Goal: Information Seeking & Learning: Learn about a topic

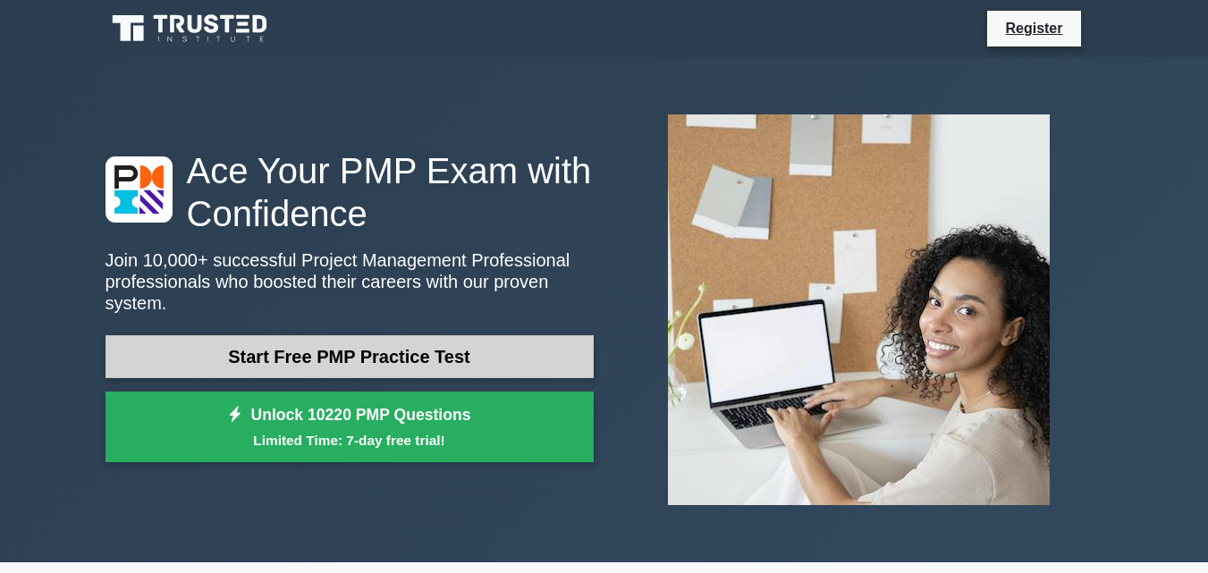
click at [410, 355] on link "Start Free PMP Practice Test" at bounding box center [349, 356] width 488 height 43
click at [331, 351] on link "Start Free PMP Practice Test" at bounding box center [349, 356] width 488 height 43
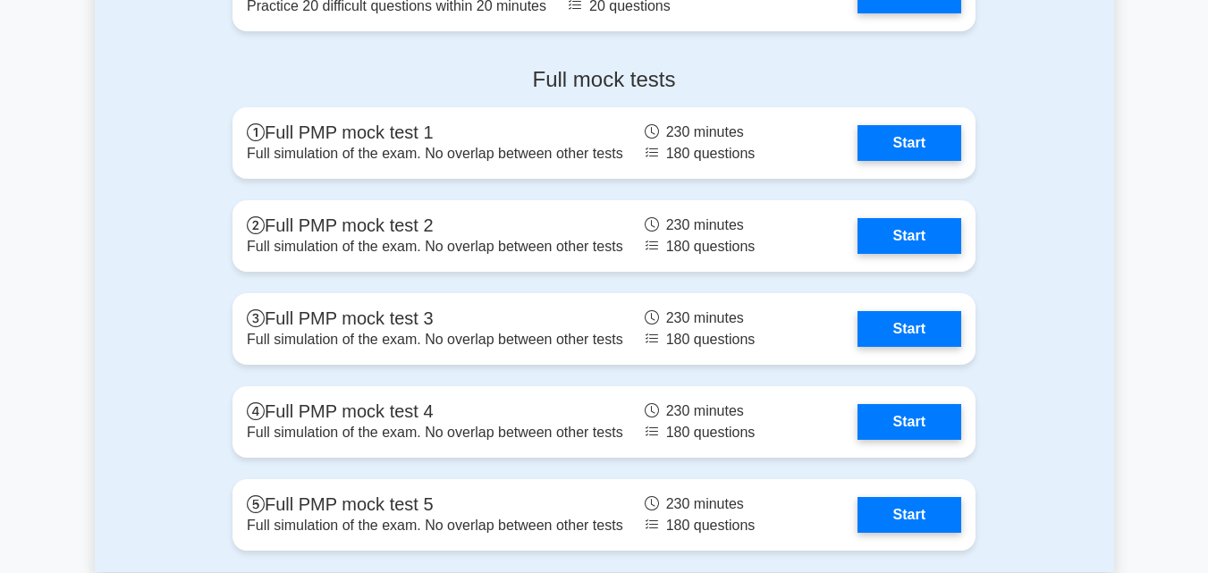
scroll to position [5067, 0]
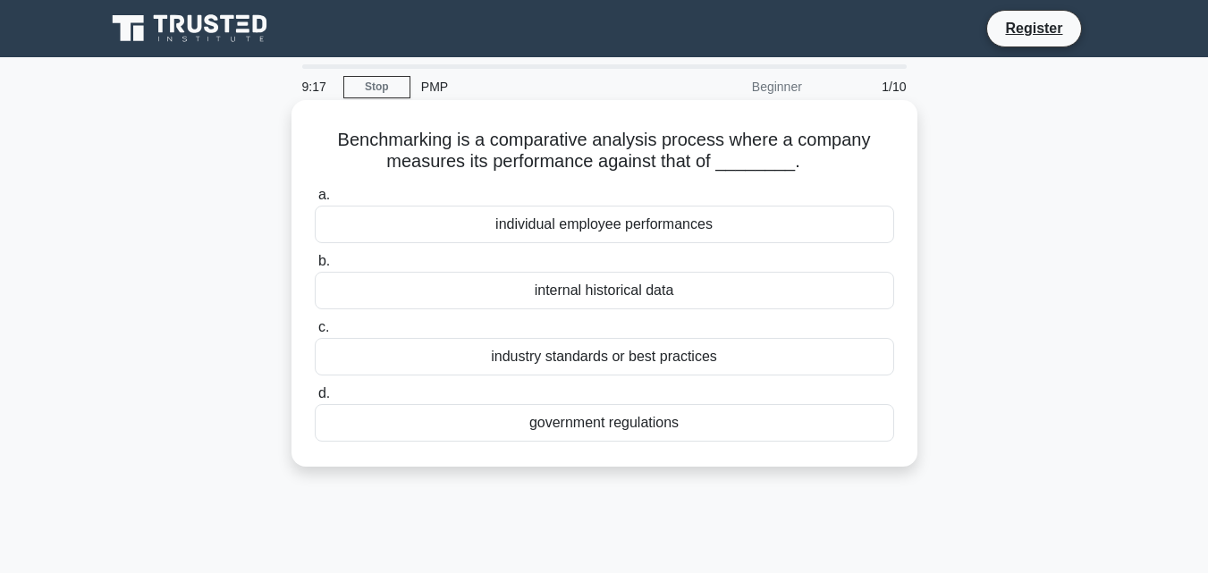
click at [646, 366] on div "industry standards or best practices" at bounding box center [604, 357] width 579 height 38
click at [315, 333] on input "c. industry standards or best practices" at bounding box center [315, 328] width 0 height 12
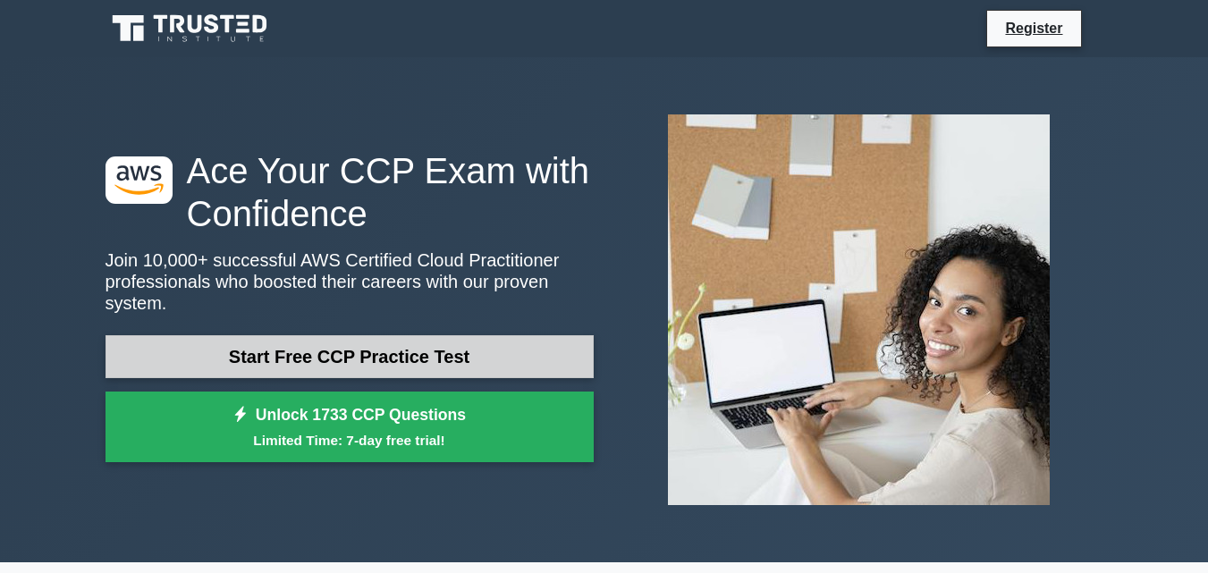
click at [361, 335] on link "Start Free CCP Practice Test" at bounding box center [349, 356] width 488 height 43
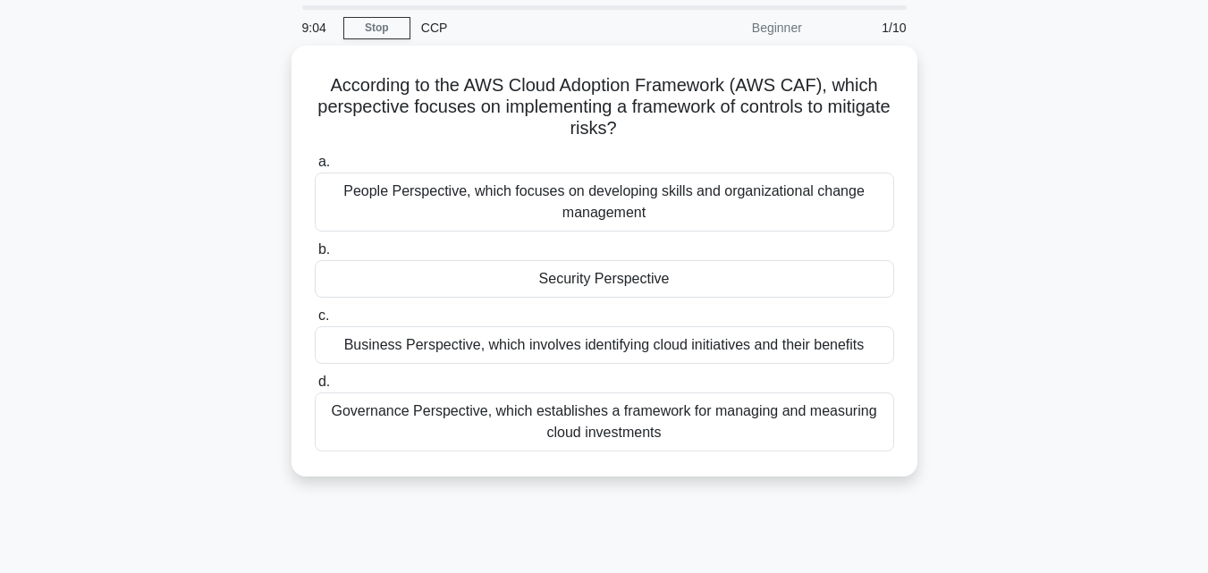
scroll to position [45, 0]
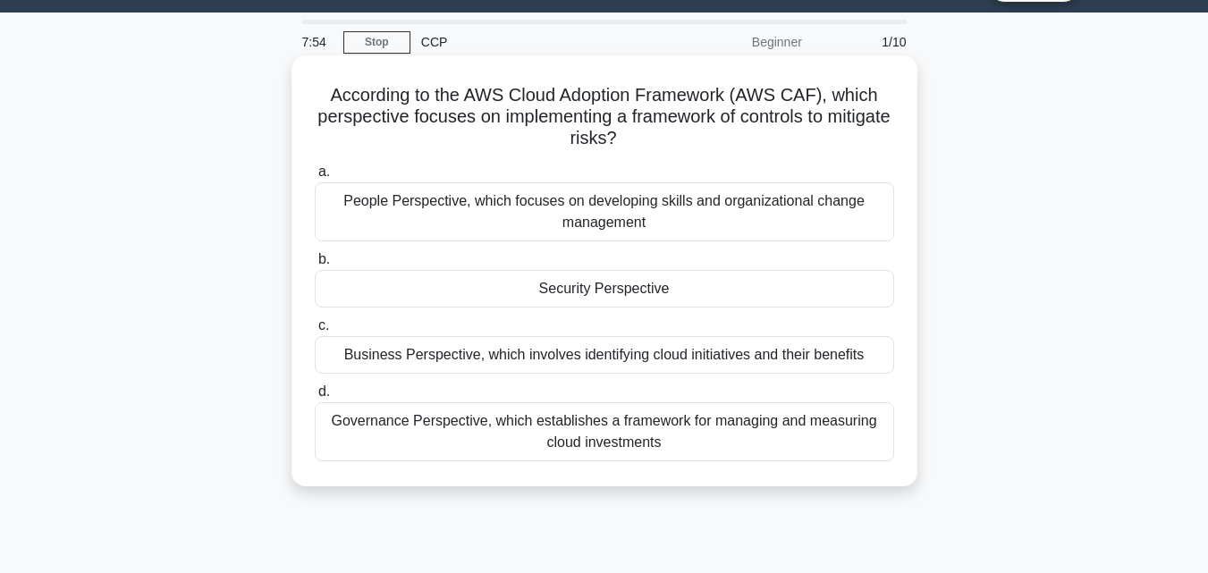
click at [712, 346] on div "Business Perspective, which involves identifying cloud initiatives and their be…" at bounding box center [604, 355] width 579 height 38
click at [315, 332] on input "c. Business Perspective, which involves identifying cloud initiatives and their…" at bounding box center [315, 326] width 0 height 12
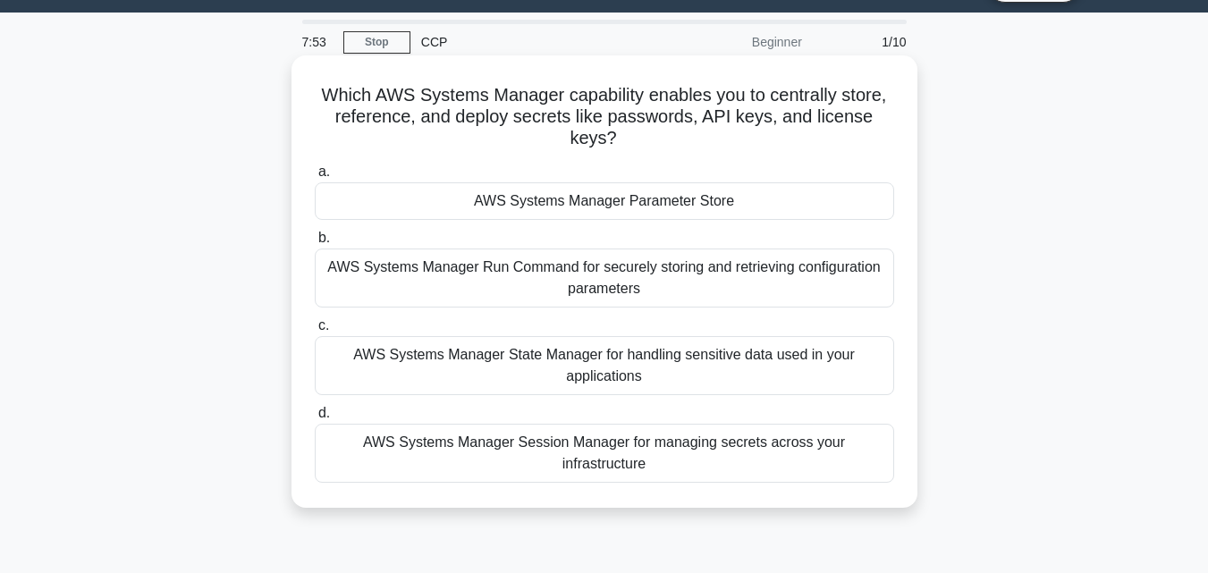
scroll to position [0, 0]
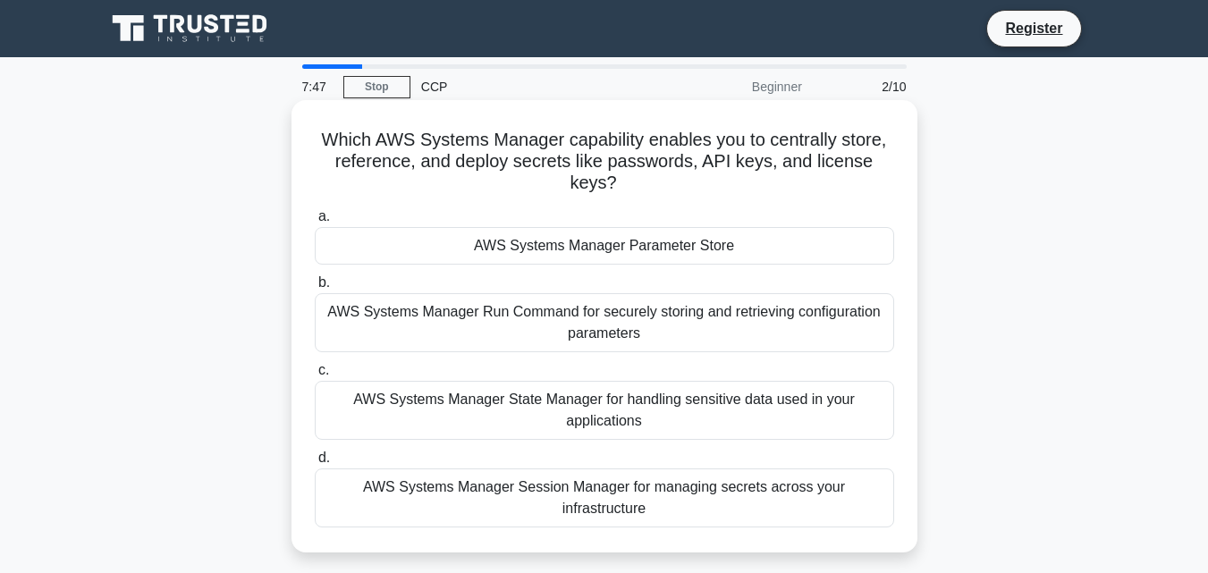
click at [596, 328] on div "AWS Systems Manager Run Command for securely storing and retrieving configurati…" at bounding box center [604, 322] width 579 height 59
click at [315, 289] on input "b. AWS Systems Manager Run Command for securely storing and retrieving configur…" at bounding box center [315, 283] width 0 height 12
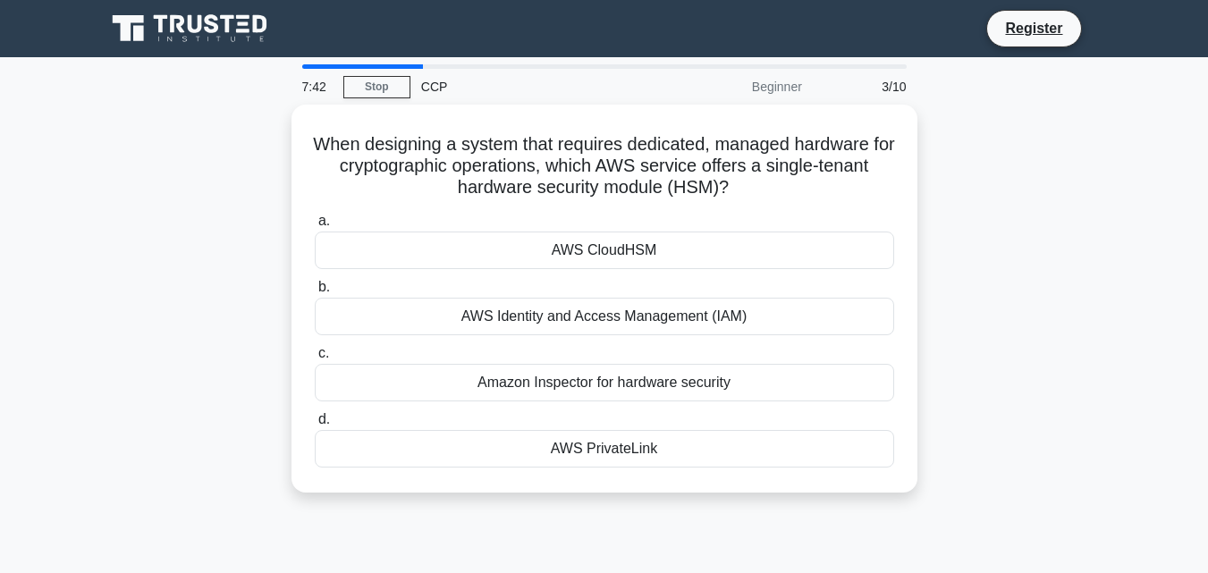
click at [596, 328] on div "AWS Identity and Access Management (IAM)" at bounding box center [604, 317] width 579 height 38
click at [315, 293] on input "b. AWS Identity and Access Management (IAM)" at bounding box center [315, 288] width 0 height 12
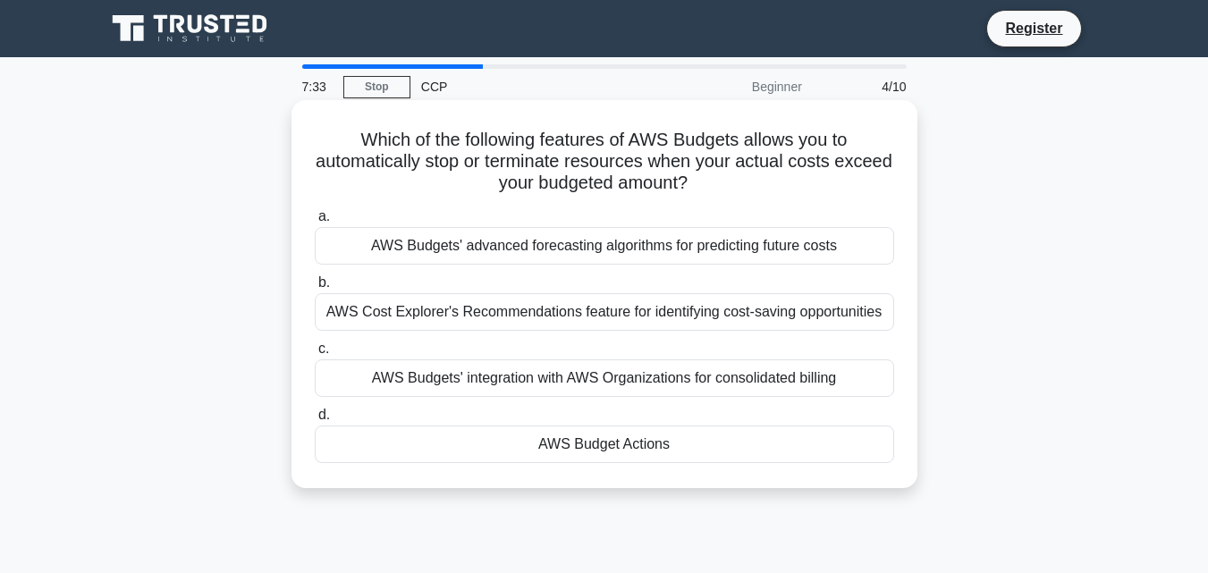
click at [662, 448] on div "AWS Budget Actions" at bounding box center [604, 445] width 579 height 38
click at [315, 421] on input "d. AWS Budget Actions" at bounding box center [315, 415] width 0 height 12
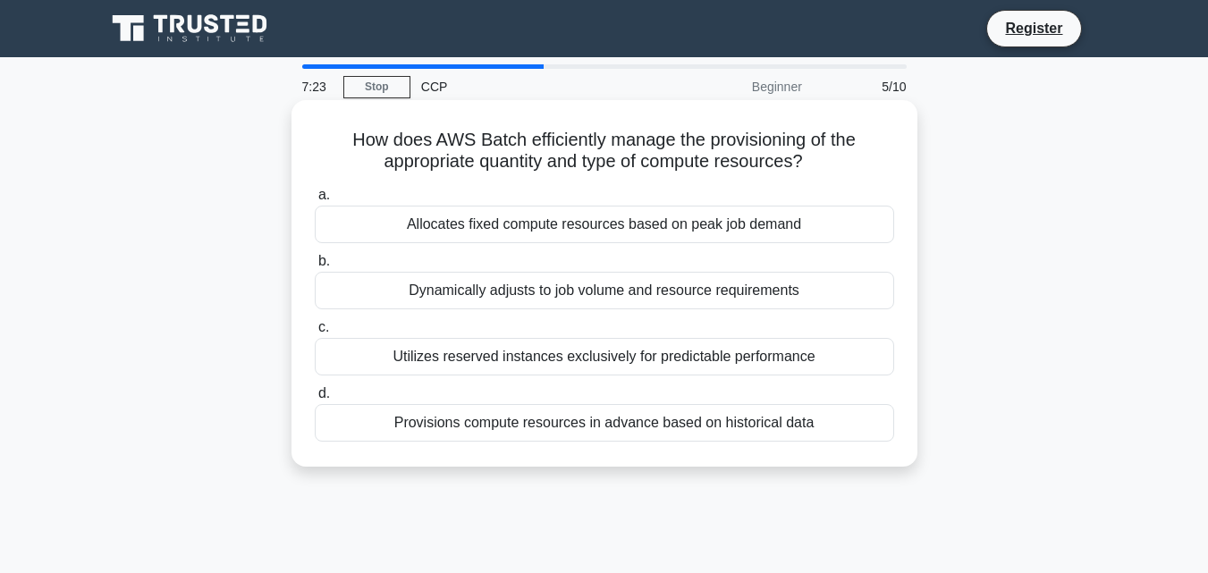
click at [644, 439] on div "Provisions compute resources in advance based on historical data" at bounding box center [604, 423] width 579 height 38
click at [315, 400] on input "d. Provisions compute resources in advance based on historical data" at bounding box center [315, 394] width 0 height 12
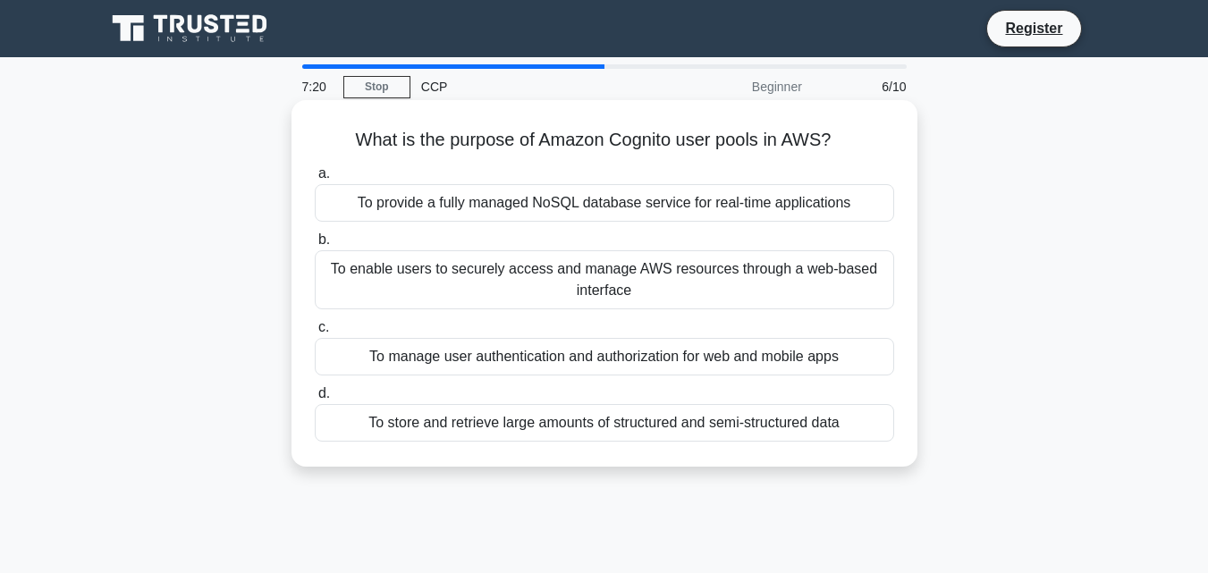
click at [642, 303] on div "To enable users to securely access and manage AWS resources through a web-based…" at bounding box center [604, 279] width 579 height 59
click at [315, 246] on input "b. To enable users to securely access and manage AWS resources through a web-ba…" at bounding box center [315, 240] width 0 height 12
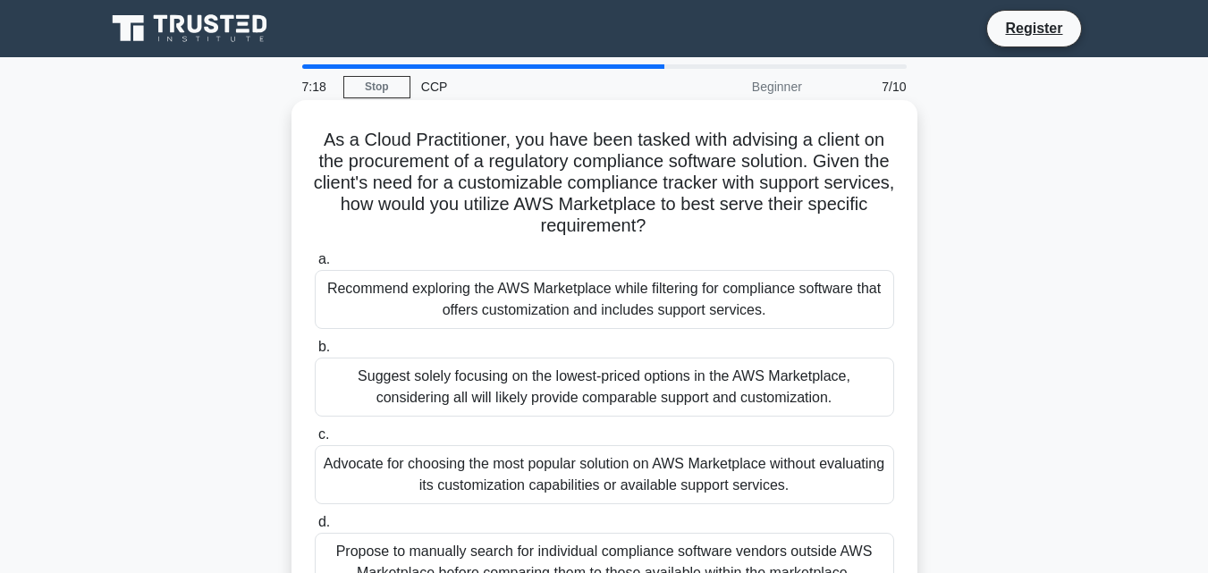
click at [651, 382] on div "Suggest solely focusing on the lowest-priced options in the AWS Marketplace, co…" at bounding box center [604, 387] width 579 height 59
click at [315, 353] on input "b. Suggest solely focusing on the lowest-priced options in the AWS Marketplace,…" at bounding box center [315, 347] width 0 height 12
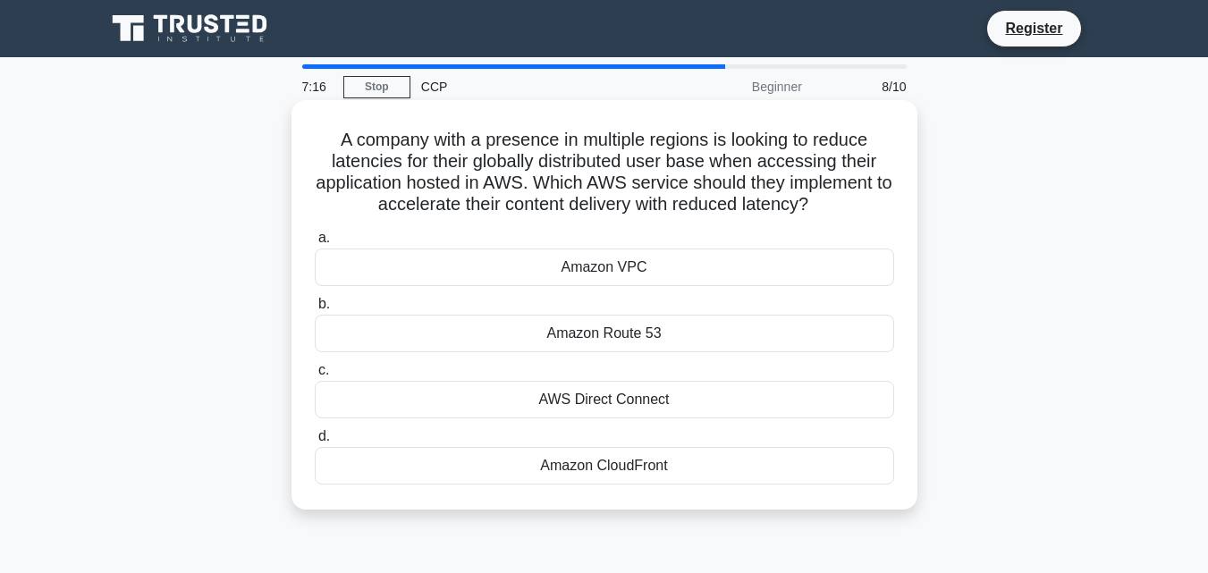
click at [630, 395] on div "AWS Direct Connect" at bounding box center [604, 400] width 579 height 38
click at [315, 376] on input "c. AWS Direct Connect" at bounding box center [315, 371] width 0 height 12
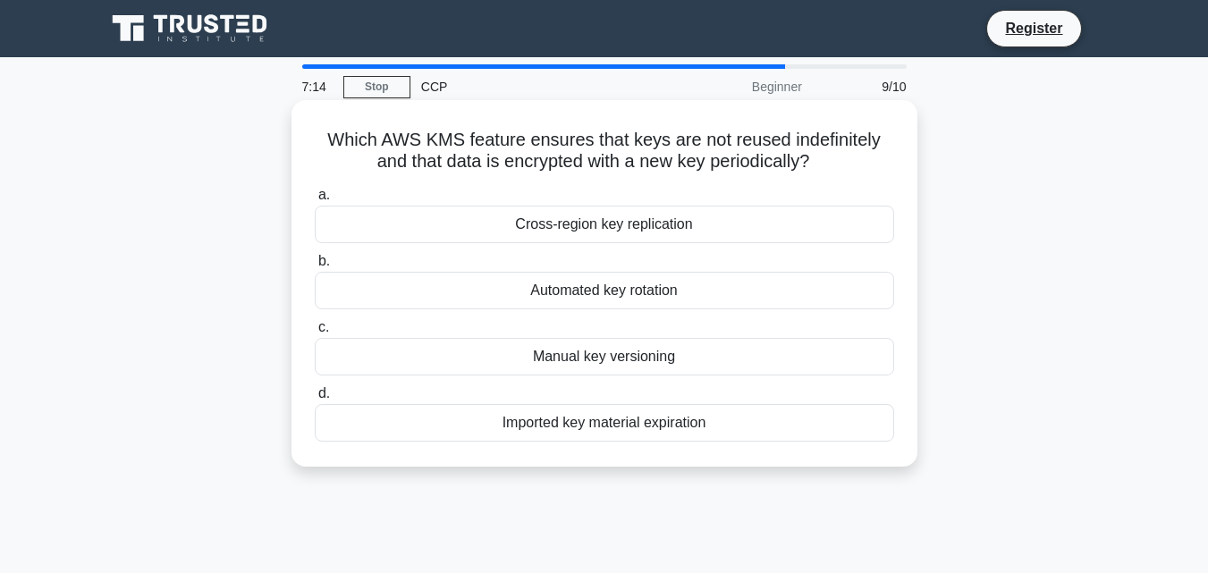
click at [636, 341] on div "Manual key versioning" at bounding box center [604, 357] width 579 height 38
click at [315, 333] on input "c. Manual key versioning" at bounding box center [315, 328] width 0 height 12
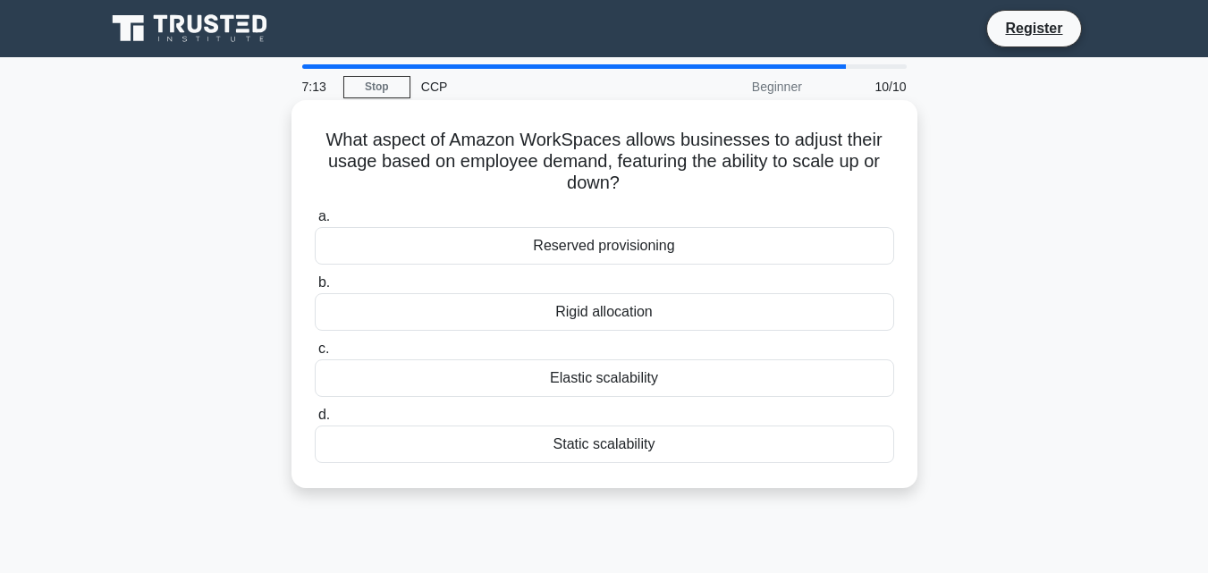
click at [629, 306] on div "Rigid allocation" at bounding box center [604, 312] width 579 height 38
click at [315, 289] on input "b. Rigid allocation" at bounding box center [315, 283] width 0 height 12
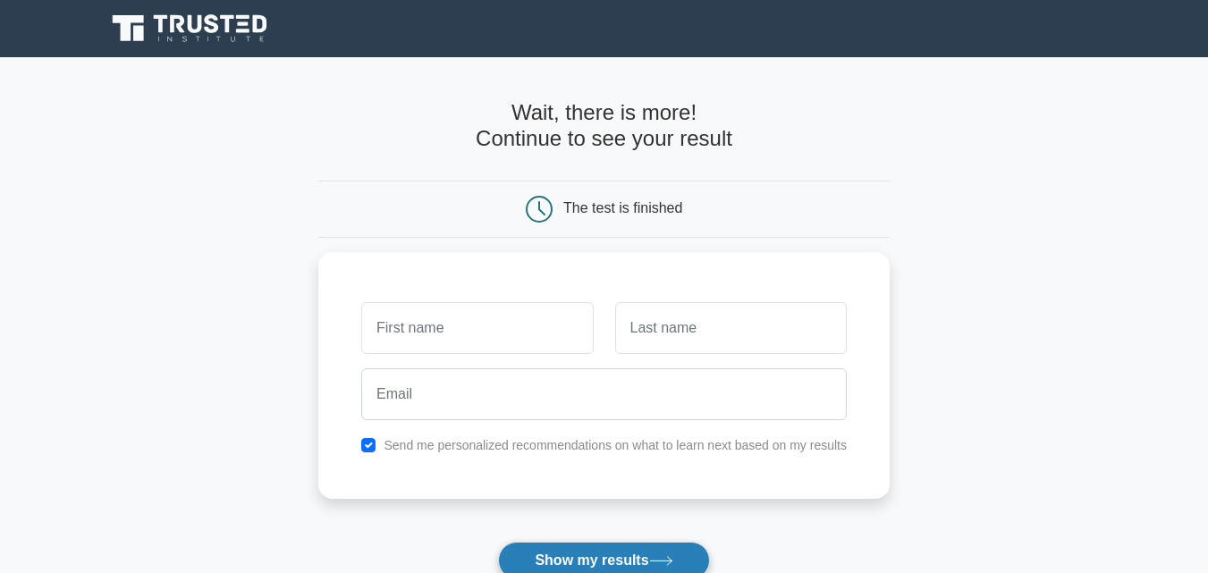
click at [670, 561] on icon at bounding box center [661, 561] width 24 height 10
